Goal: Register for event/course: Register for event/course

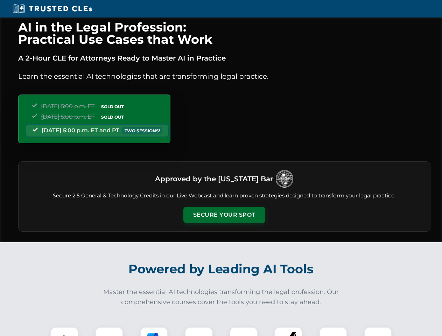
click at [224, 215] on button "Secure Your Spot" at bounding box center [224, 215] width 82 height 16
click at [64, 331] on img at bounding box center [64, 340] width 20 height 20
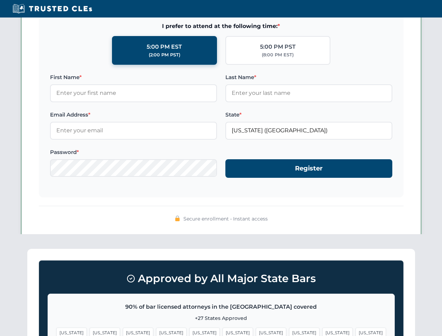
click at [256, 331] on span "[US_STATE]" at bounding box center [271, 332] width 30 height 10
click at [322, 331] on span "[US_STATE]" at bounding box center [337, 332] width 30 height 10
